Goal: Check status

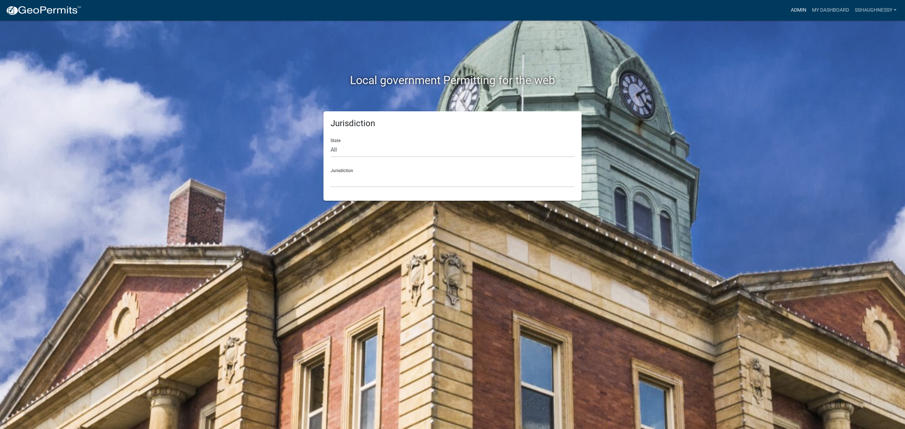
click at [801, 4] on link "Admin" at bounding box center [798, 10] width 21 height 13
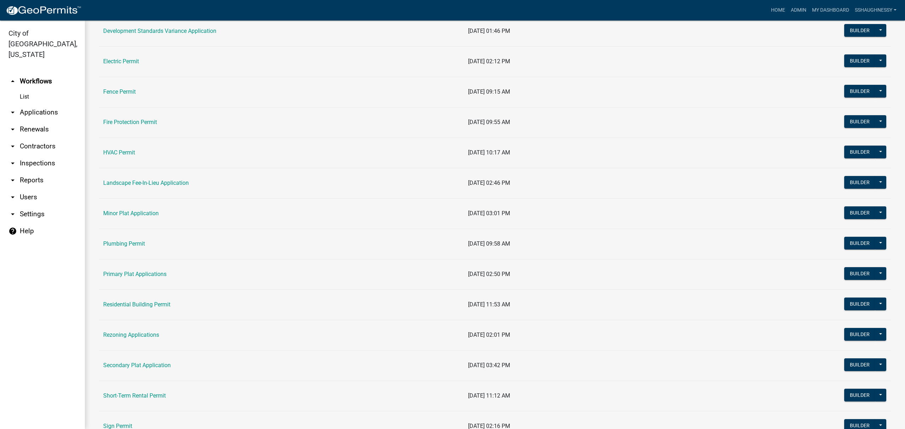
scroll to position [283, 0]
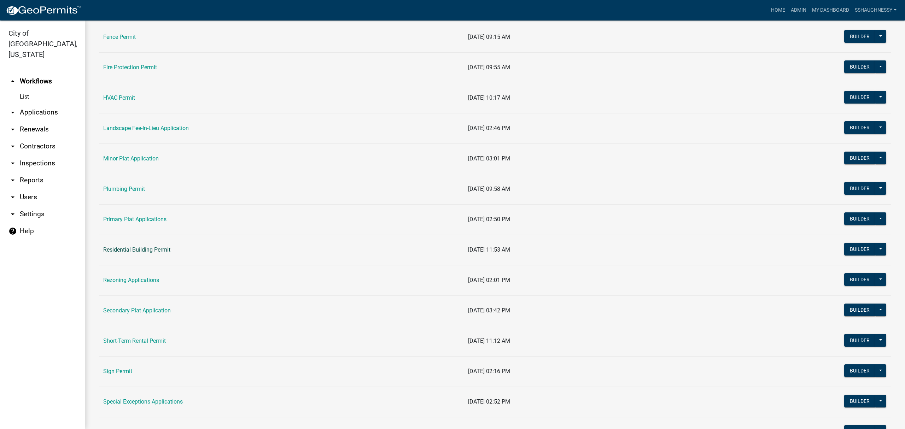
click at [143, 248] on link "Residential Building Permit" at bounding box center [136, 250] width 67 height 7
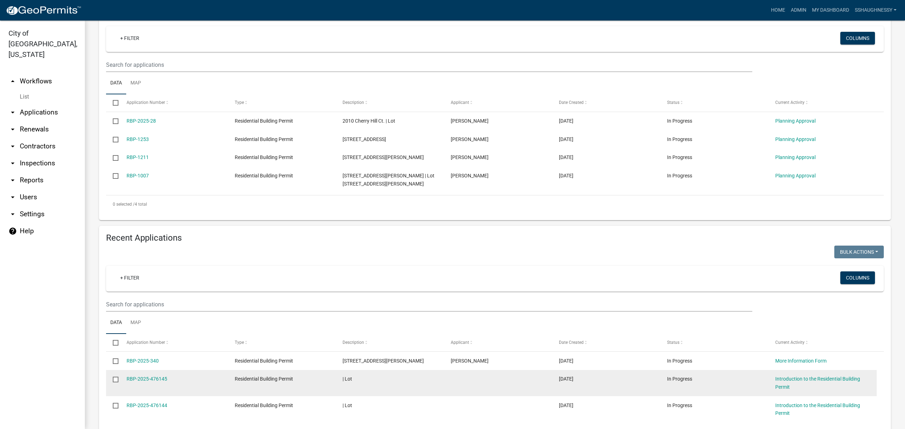
scroll to position [236, 0]
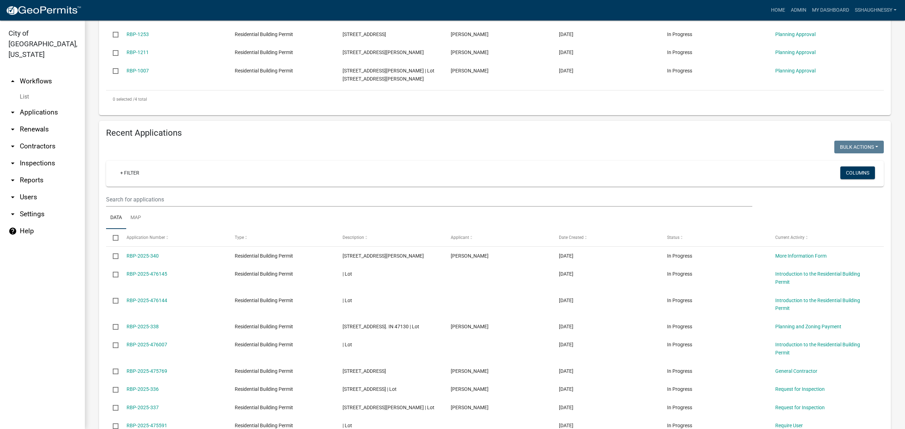
click at [439, 207] on ul "Data Map" at bounding box center [495, 218] width 778 height 22
click at [440, 202] on input "text" at bounding box center [429, 199] width 647 height 15
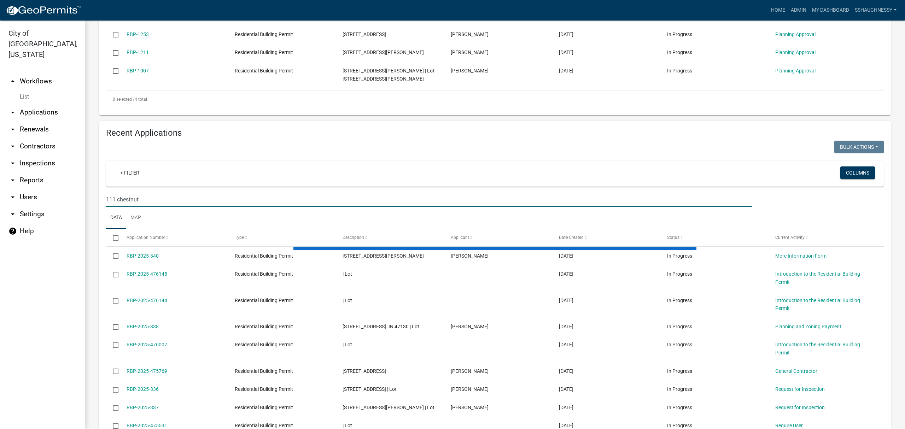
scroll to position [110, 0]
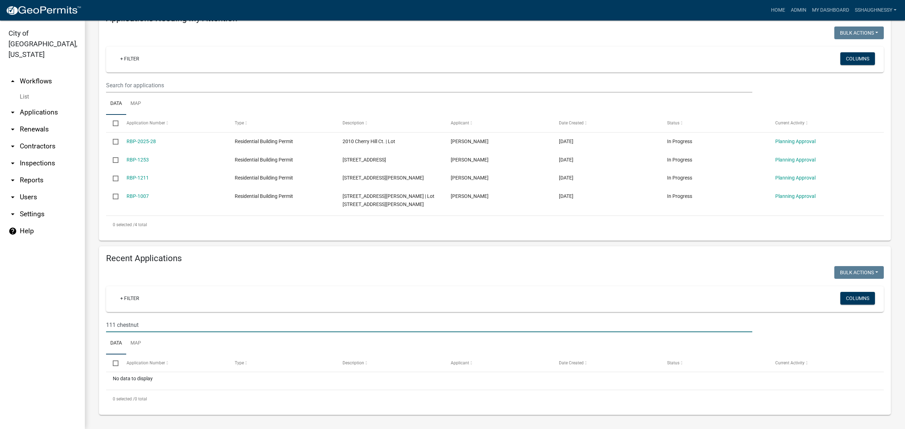
click at [115, 323] on input "111 chestnut" at bounding box center [429, 325] width 647 height 15
type input "113 chestnut"
